Goal: Use online tool/utility: Use online tool/utility

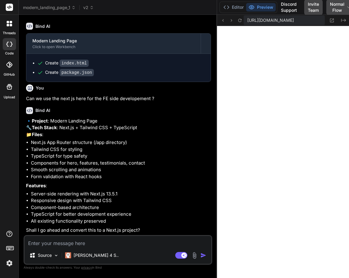
scroll to position [357, 0]
drag, startPoint x: 128, startPoint y: 80, endPoint x: 288, endPoint y: 35, distance: 166.4
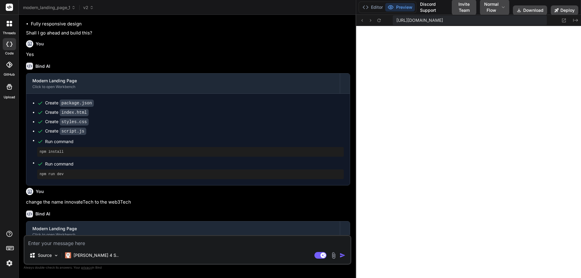
scroll to position [182, 0]
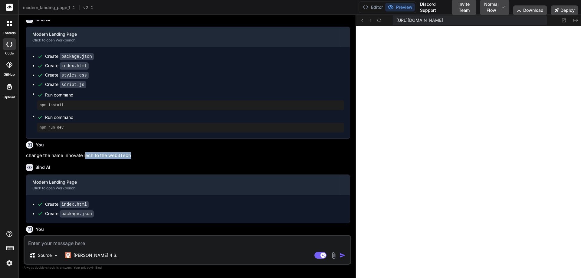
drag, startPoint x: 84, startPoint y: 169, endPoint x: 141, endPoint y: 169, distance: 56.6
click at [141, 159] on p "change the name innovateTech to the web3Tech" at bounding box center [188, 155] width 324 height 7
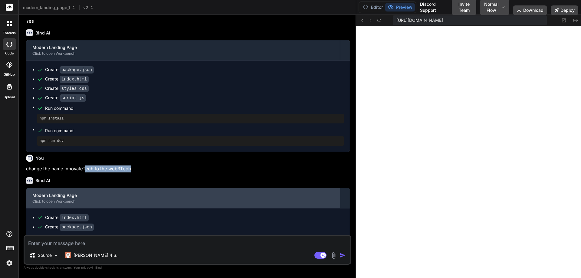
scroll to position [0, 0]
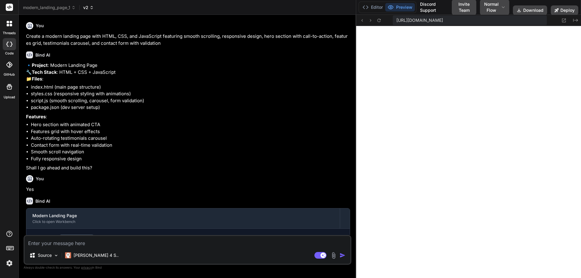
click at [88, 8] on span "v2" at bounding box center [88, 8] width 11 height 6
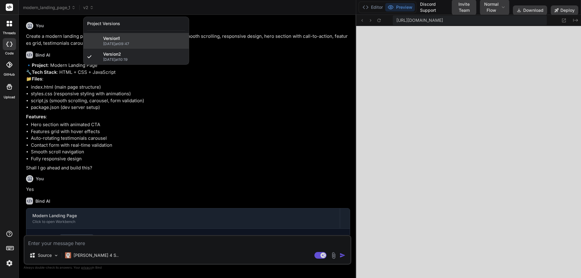
click at [124, 44] on span "[DATE] 09:47" at bounding box center [144, 43] width 82 height 5
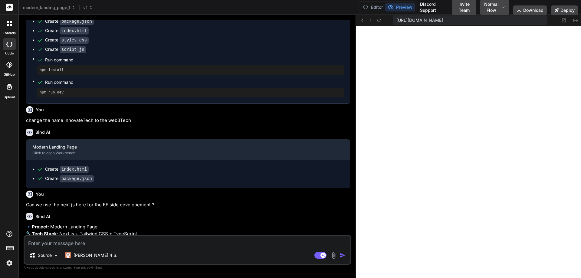
scroll to position [218, 0]
click at [88, 8] on span "v1" at bounding box center [88, 8] width 10 height 6
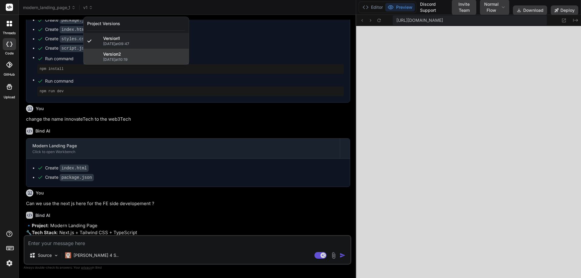
click at [114, 58] on span "[DATE] 10:19" at bounding box center [144, 59] width 82 height 5
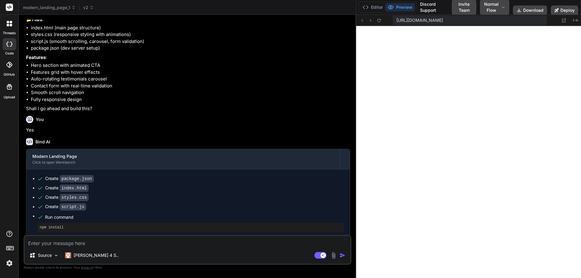
scroll to position [0, 0]
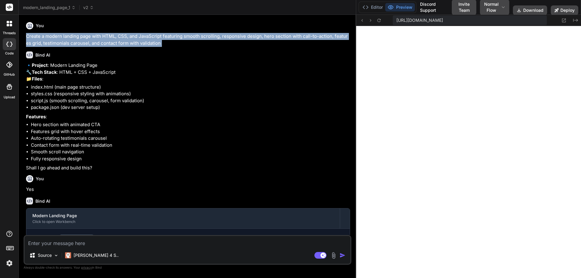
drag, startPoint x: 23, startPoint y: 35, endPoint x: 166, endPoint y: 48, distance: 143.3
click at [166, 48] on div "Bind AI Web Search Created with Pixso. Code Generator You Create a modern landi…" at bounding box center [188, 146] width 338 height 263
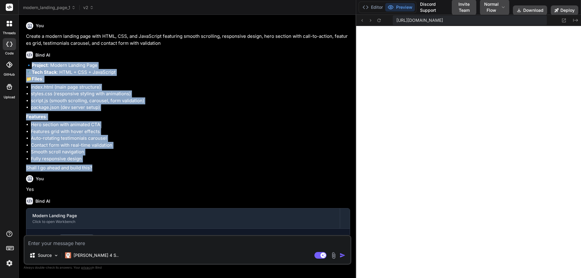
drag, startPoint x: 31, startPoint y: 67, endPoint x: 101, endPoint y: 182, distance: 134.0
click at [101, 172] on div "🔹 Project : Modern Landing Page 🔧 Tech Stack : HTML + CSS + JavaScript 📁 Files …" at bounding box center [188, 117] width 324 height 110
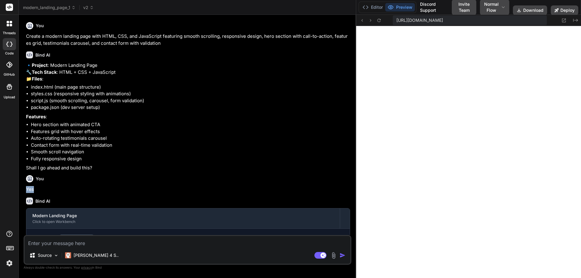
drag, startPoint x: 25, startPoint y: 201, endPoint x: 46, endPoint y: 203, distance: 21.5
click at [46, 203] on div "You Create a modern landing page with HTML, CSS, and JavaScript featuring smoot…" at bounding box center [188, 128] width 327 height 216
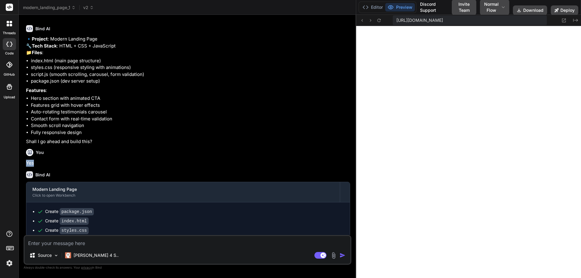
scroll to position [73, 0]
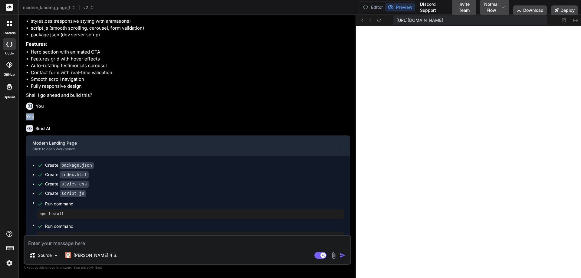
drag, startPoint x: 32, startPoint y: 157, endPoint x: 88, endPoint y: 214, distance: 80.5
click at [88, 214] on div "Modern Landing Page Click to open Workbench Create package.json Create index.ht…" at bounding box center [188, 192] width 324 height 112
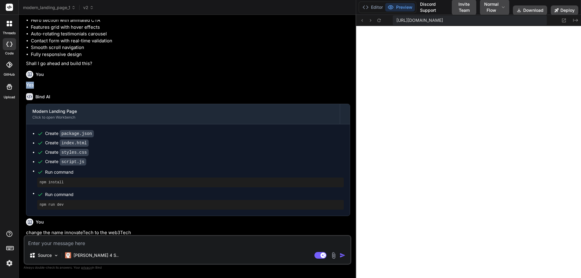
scroll to position [145, 0]
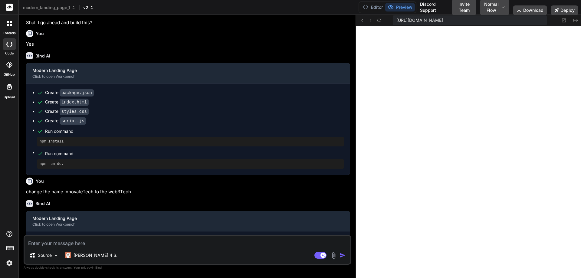
click at [88, 7] on span "v2" at bounding box center [88, 8] width 11 height 6
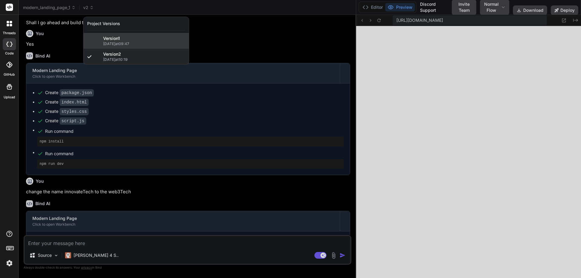
click at [112, 38] on span "Version 1" at bounding box center [111, 38] width 17 height 6
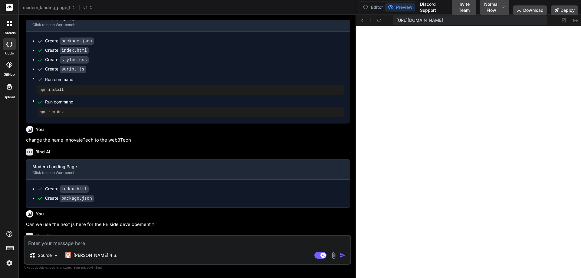
scroll to position [218, 0]
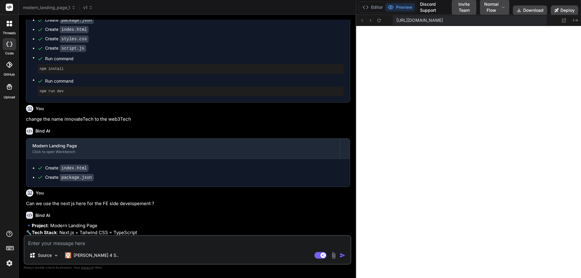
click at [79, 123] on p "change the name innovateTech to the web3Tech" at bounding box center [188, 119] width 324 height 7
click at [121, 123] on p "change the name innovateTech to the web3Tech" at bounding box center [188, 119] width 324 height 7
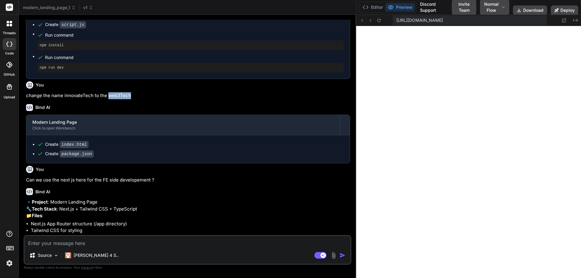
scroll to position [254, 0]
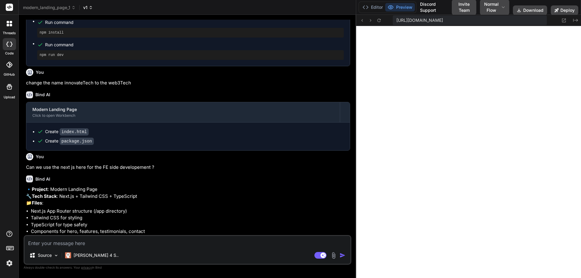
click at [88, 8] on span "v1" at bounding box center [88, 8] width 10 height 6
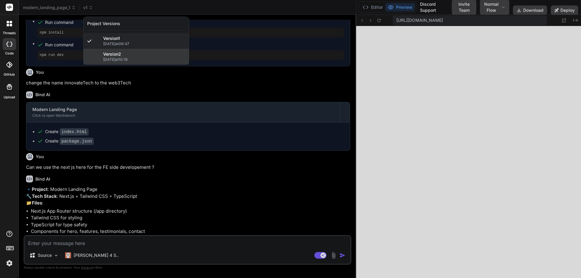
click at [119, 55] on span "Version 2" at bounding box center [112, 54] width 18 height 6
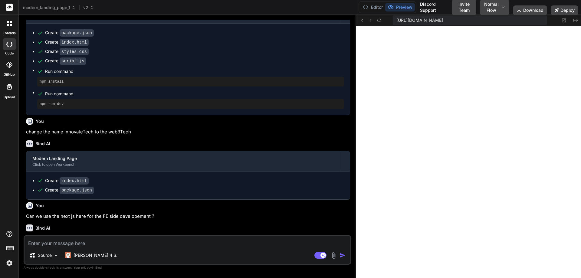
scroll to position [218, 0]
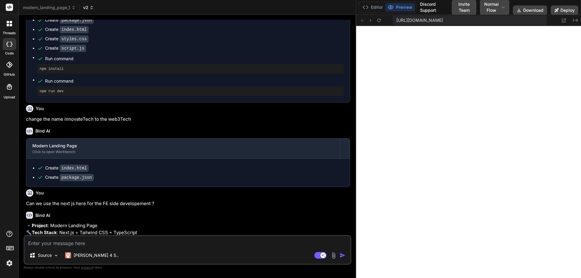
click at [93, 7] on icon at bounding box center [92, 6] width 2 height 1
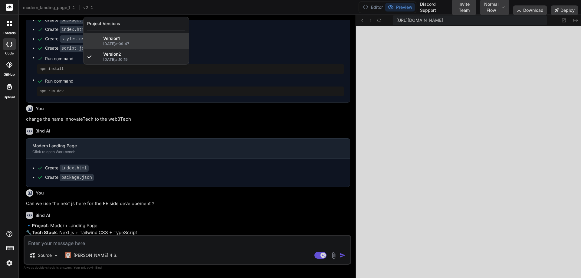
click at [114, 35] on span "Version 1" at bounding box center [111, 38] width 17 height 6
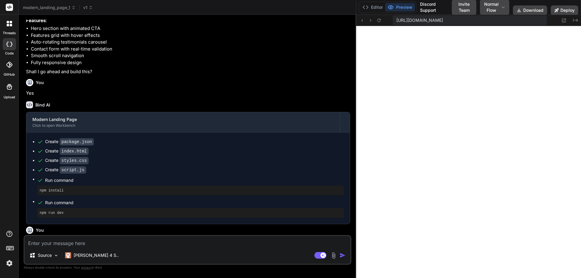
scroll to position [109, 0]
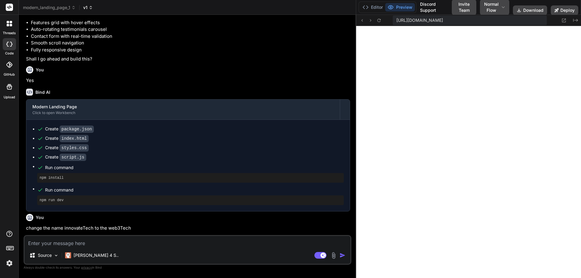
click at [90, 8] on icon at bounding box center [91, 7] width 4 height 4
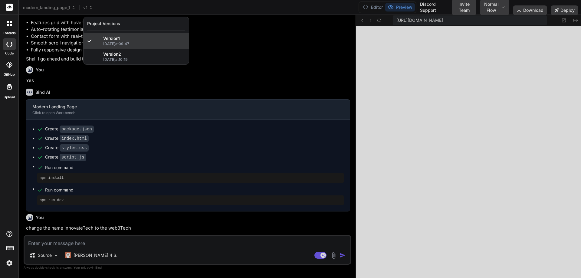
click at [113, 38] on span "Version 1" at bounding box center [111, 38] width 17 height 6
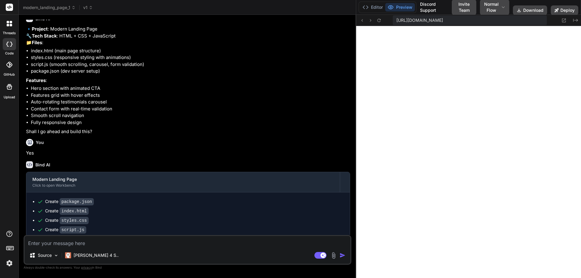
scroll to position [0, 0]
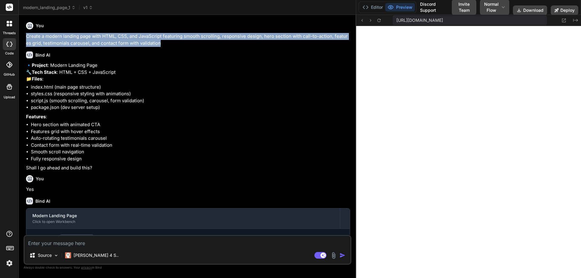
drag, startPoint x: 25, startPoint y: 35, endPoint x: 174, endPoint y: 45, distance: 149.3
click at [174, 45] on div "You Create a modern landing page with HTML, CSS, and JavaScript featuring smoot…" at bounding box center [188, 128] width 327 height 216
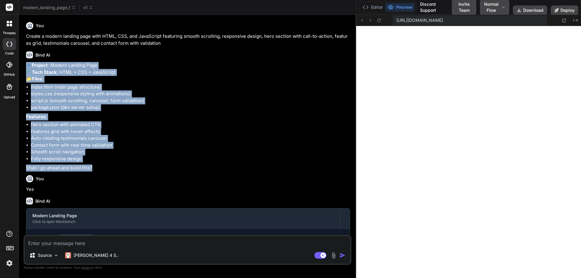
drag, startPoint x: 27, startPoint y: 65, endPoint x: 102, endPoint y: 183, distance: 139.7
click at [102, 172] on div "🔹 Project : Modern Landing Page 🔧 Tech Stack : HTML + CSS + JavaScript 📁 Files …" at bounding box center [188, 117] width 324 height 110
click at [85, 81] on p "🔹 Project : Modern Landing Page 🔧 Tech Stack : HTML + CSS + JavaScript 📁 Files :" at bounding box center [188, 72] width 324 height 21
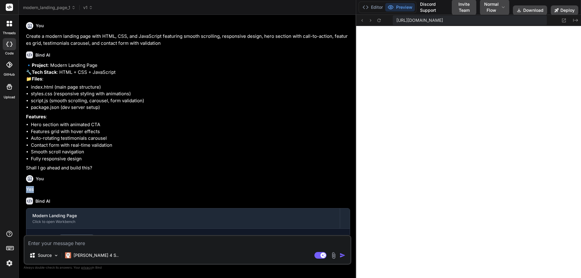
drag, startPoint x: 38, startPoint y: 204, endPoint x: 25, endPoint y: 203, distance: 12.8
click at [25, 203] on div "You Create a modern landing page with HTML, CSS, and JavaScript featuring smoot…" at bounding box center [188, 128] width 327 height 216
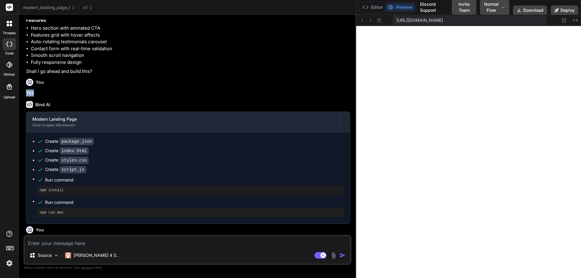
scroll to position [109, 0]
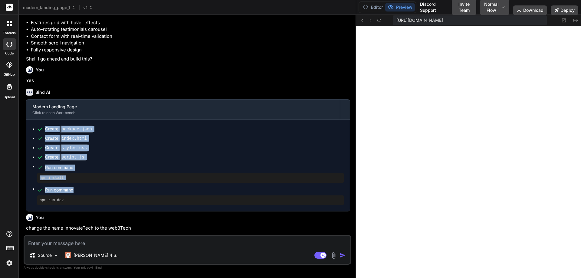
drag, startPoint x: 36, startPoint y: 144, endPoint x: 88, endPoint y: 204, distance: 79.0
click at [88, 204] on ul "Create package.json Create index.html Create styles.css Create script.js Run co…" at bounding box center [188, 165] width 312 height 79
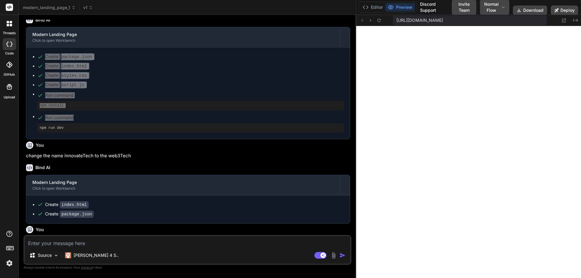
scroll to position [182, 0]
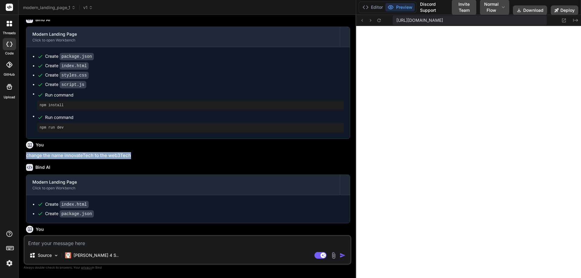
drag, startPoint x: 25, startPoint y: 170, endPoint x: 144, endPoint y: 170, distance: 119.0
click at [144, 170] on div "You Create a modern landing page with HTML, CSS, and JavaScript featuring smoot…" at bounding box center [188, 128] width 327 height 216
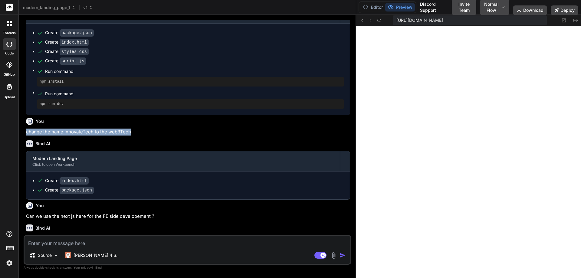
scroll to position [254, 0]
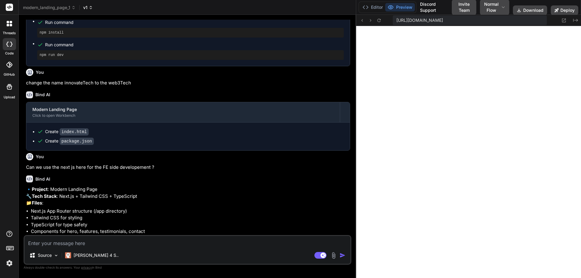
click at [88, 8] on span "v1" at bounding box center [88, 8] width 10 height 6
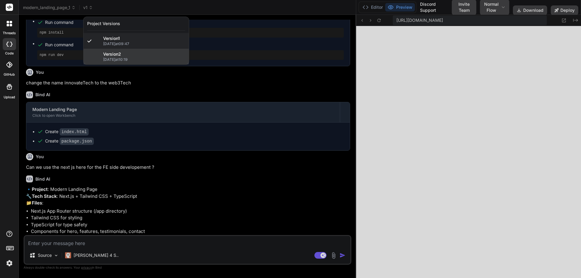
click at [117, 60] on span "[DATE] 10:19" at bounding box center [144, 59] width 82 height 5
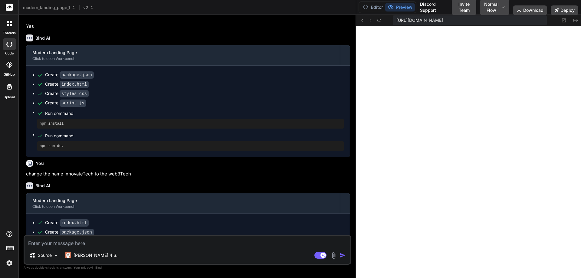
scroll to position [145, 0]
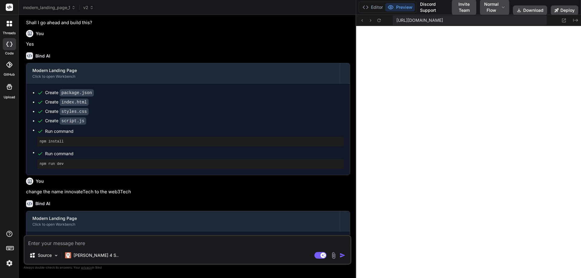
click at [88, 4] on header "modern_landing_page_1 v2 Created with Pixso." at bounding box center [188, 7] width 338 height 15
click at [90, 4] on header "modern_landing_page_1 v2 Created with Pixso." at bounding box center [188, 7] width 338 height 15
click at [89, 7] on span "v2" at bounding box center [88, 8] width 11 height 6
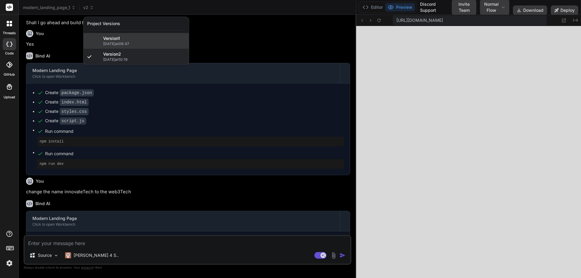
click at [109, 38] on span "Version 1" at bounding box center [111, 38] width 17 height 6
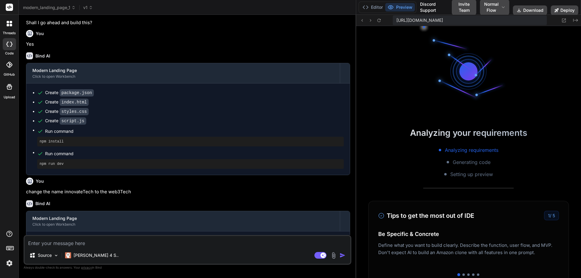
scroll to position [2503, 0]
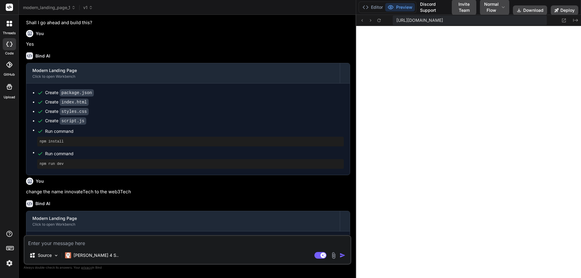
type textarea "x"
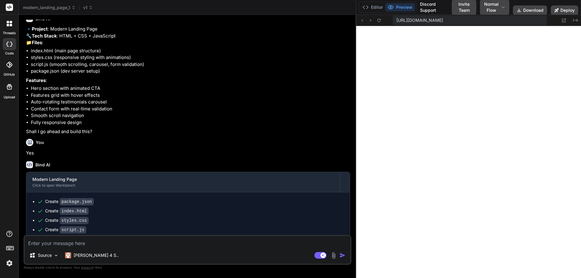
scroll to position [0, 0]
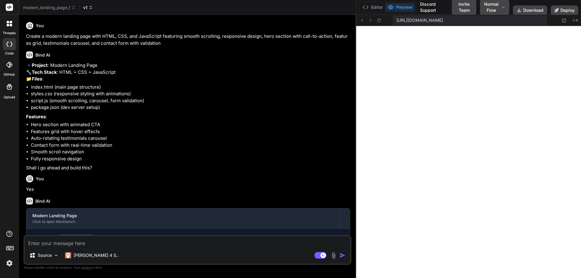
click at [90, 6] on icon at bounding box center [90, 7] width 5 height 5
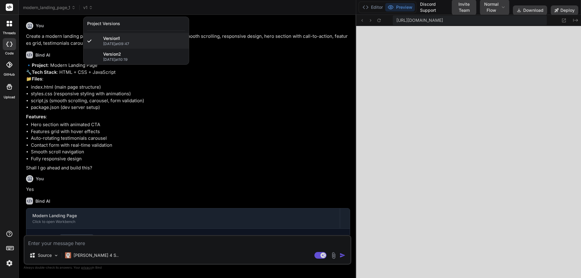
click at [54, 108] on div at bounding box center [290, 139] width 581 height 278
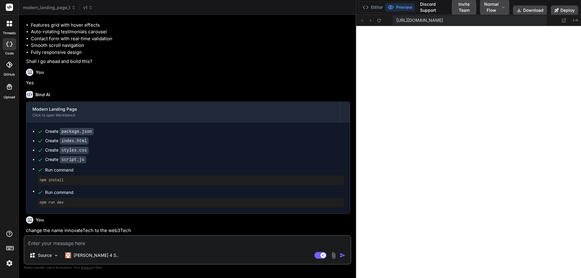
scroll to position [145, 0]
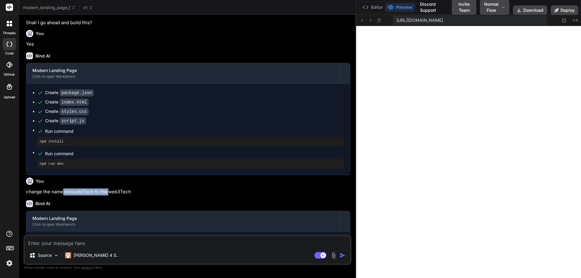
drag, startPoint x: 62, startPoint y: 205, endPoint x: 109, endPoint y: 206, distance: 46.3
click at [109, 196] on p "change the name innovateTech to the web3Tech" at bounding box center [188, 192] width 324 height 7
click at [106, 196] on p "change the name innovateTech to the web3Tech" at bounding box center [188, 192] width 324 height 7
drag, startPoint x: 108, startPoint y: 206, endPoint x: 134, endPoint y: 206, distance: 25.7
click at [134, 196] on p "change the name innovateTech to the web3Tech" at bounding box center [188, 192] width 324 height 7
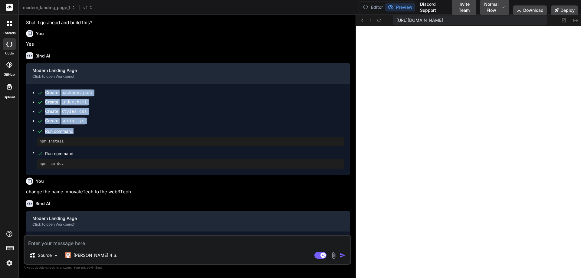
drag, startPoint x: 44, startPoint y: 105, endPoint x: 88, endPoint y: 143, distance: 58.0
click at [88, 143] on ul "Create package.json Create index.html Create styles.css Create script.js Run co…" at bounding box center [188, 129] width 312 height 79
click at [85, 140] on ul "Create package.json Create index.html Create styles.css Create script.js Run co…" at bounding box center [188, 129] width 312 height 79
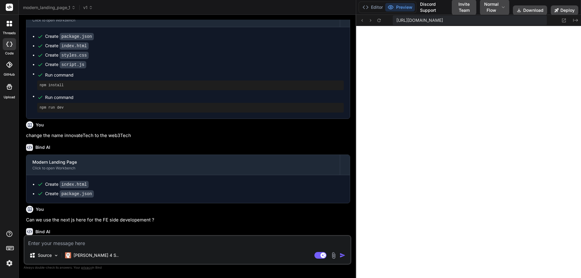
scroll to position [218, 0]
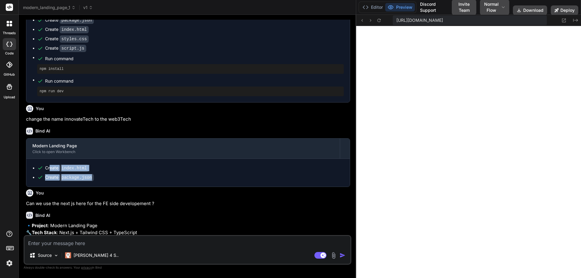
drag, startPoint x: 96, startPoint y: 194, endPoint x: 51, endPoint y: 180, distance: 47.8
click at [51, 180] on ul "Create index.html Create package.json" at bounding box center [188, 173] width 312 height 16
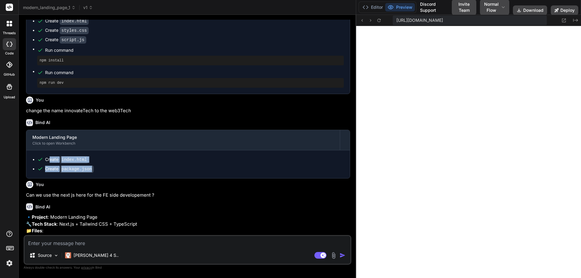
scroll to position [254, 0]
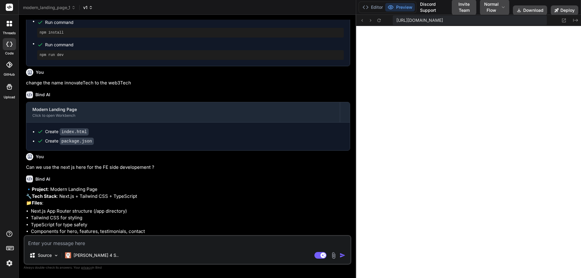
click at [89, 10] on span "v1" at bounding box center [88, 8] width 10 height 6
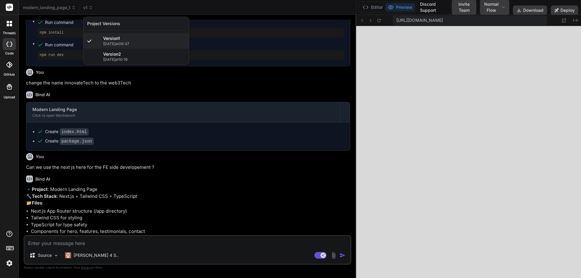
click at [92, 91] on div at bounding box center [290, 139] width 581 height 278
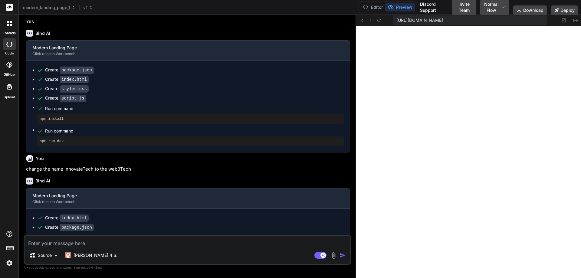
scroll to position [269, 0]
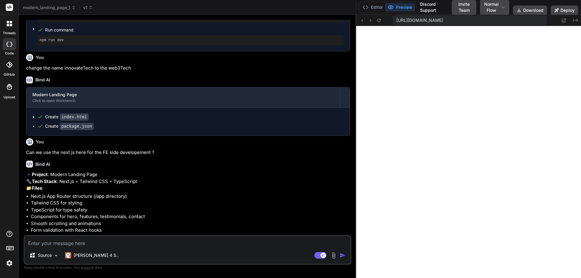
click at [9, 24] on icon at bounding box center [9, 23] width 5 height 5
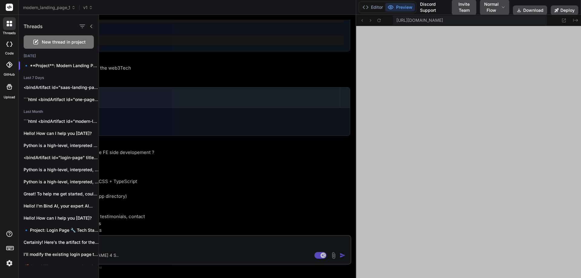
click at [195, 90] on div at bounding box center [340, 146] width 482 height 263
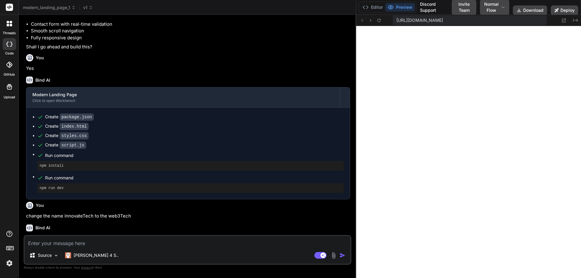
scroll to position [119, 0]
